Goal: Transaction & Acquisition: Purchase product/service

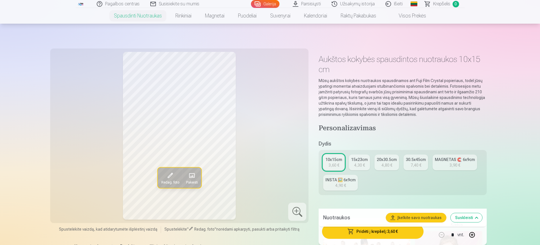
scroll to position [912, 0]
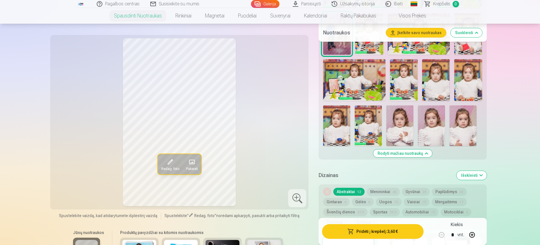
drag, startPoint x: 0, startPoint y: 0, endPoint x: 252, endPoint y: 91, distance: 267.3
click at [252, 91] on div "Redag. foto Pakeisti" at bounding box center [180, 122] width 252 height 168
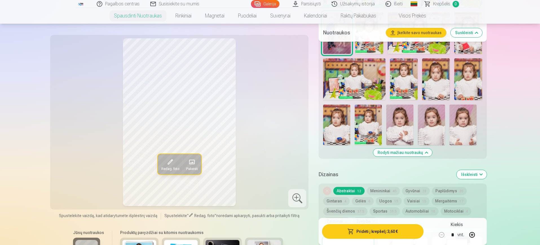
scroll to position [910, 0]
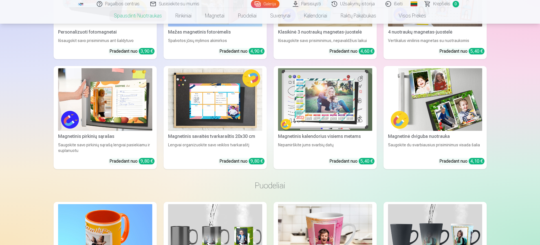
scroll to position [1059, 0]
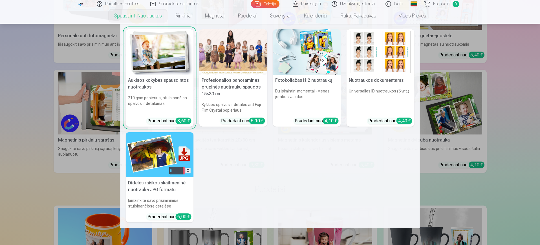
click at [127, 17] on link "Spausdinti nuotraukas" at bounding box center [137, 16] width 61 height 16
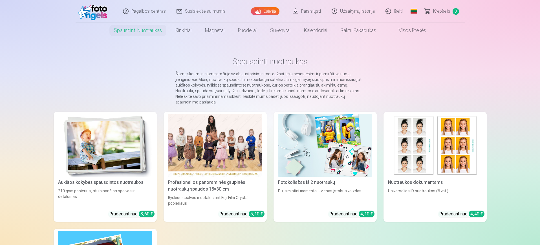
click at [222, 120] on div at bounding box center [215, 145] width 94 height 63
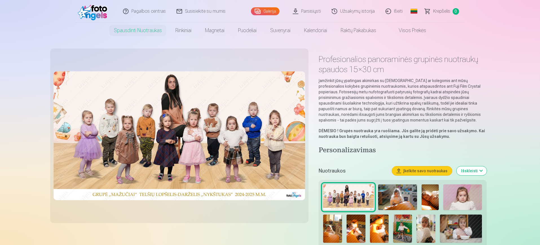
click at [397, 201] on img at bounding box center [397, 197] width 39 height 26
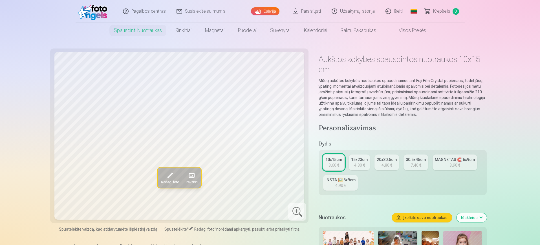
click at [432, 9] on link "Krepšelis 0" at bounding box center [442, 11] width 45 height 23
